Goal: Find contact information: Find contact information

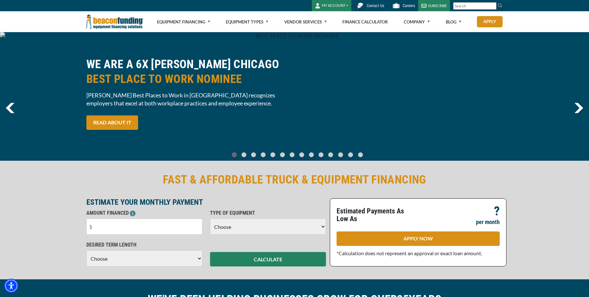
click at [379, 6] on span "Contact Us" at bounding box center [375, 6] width 17 height 4
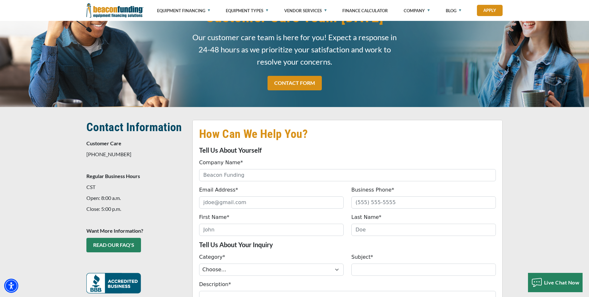
scroll to position [64, 0]
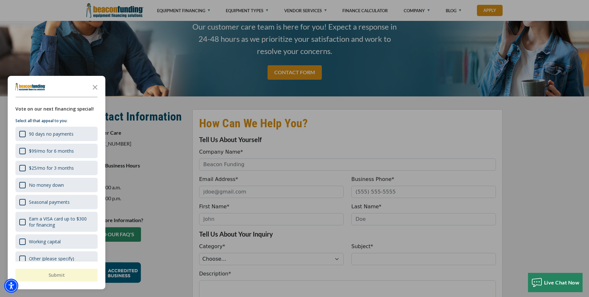
click at [163, 146] on div "button" at bounding box center [294, 148] width 589 height 297
